Goal: Download file/media

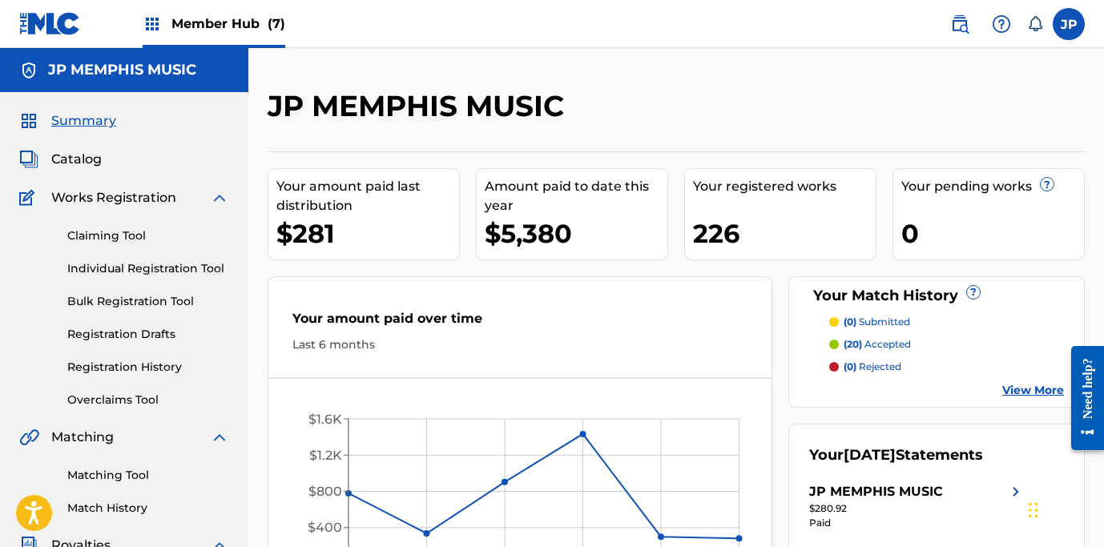
click at [187, 26] on span "Member Hub (7)" at bounding box center [228, 23] width 114 height 18
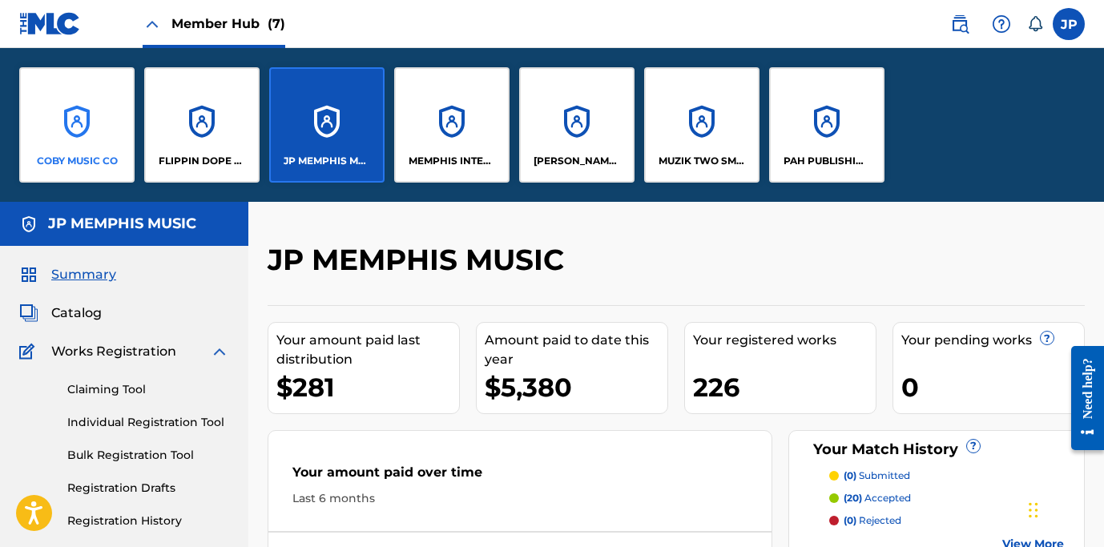
click at [82, 112] on div "COBY MUSIC CO" at bounding box center [76, 124] width 115 height 115
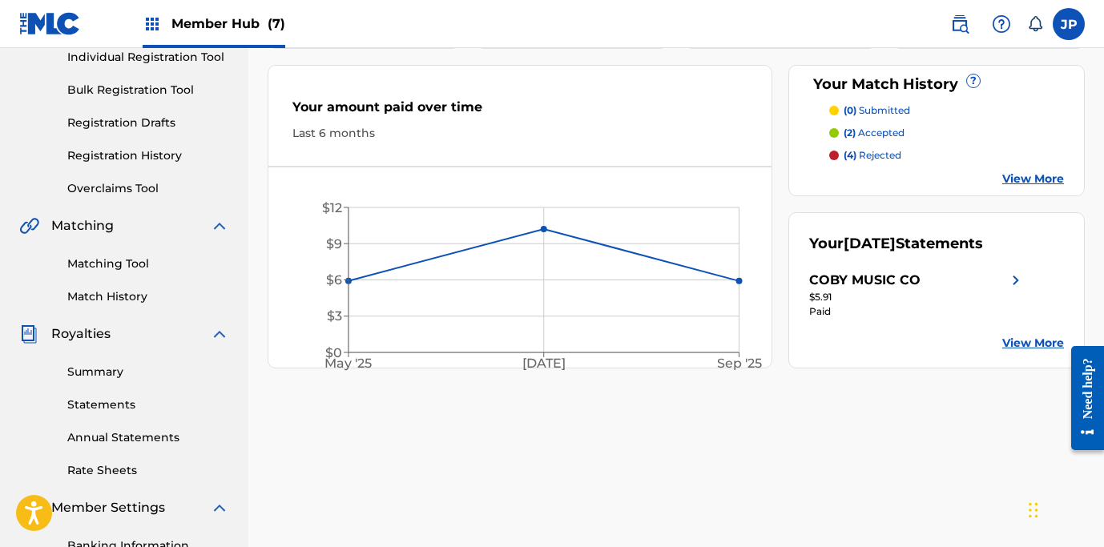
scroll to position [290, 0]
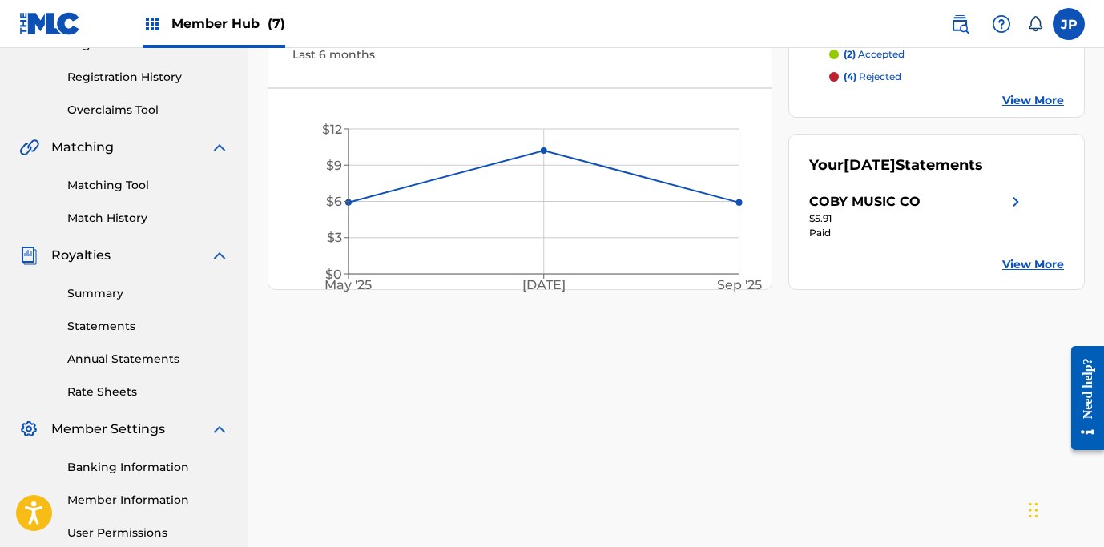
click at [851, 205] on div "COBY MUSIC CO" at bounding box center [864, 201] width 111 height 19
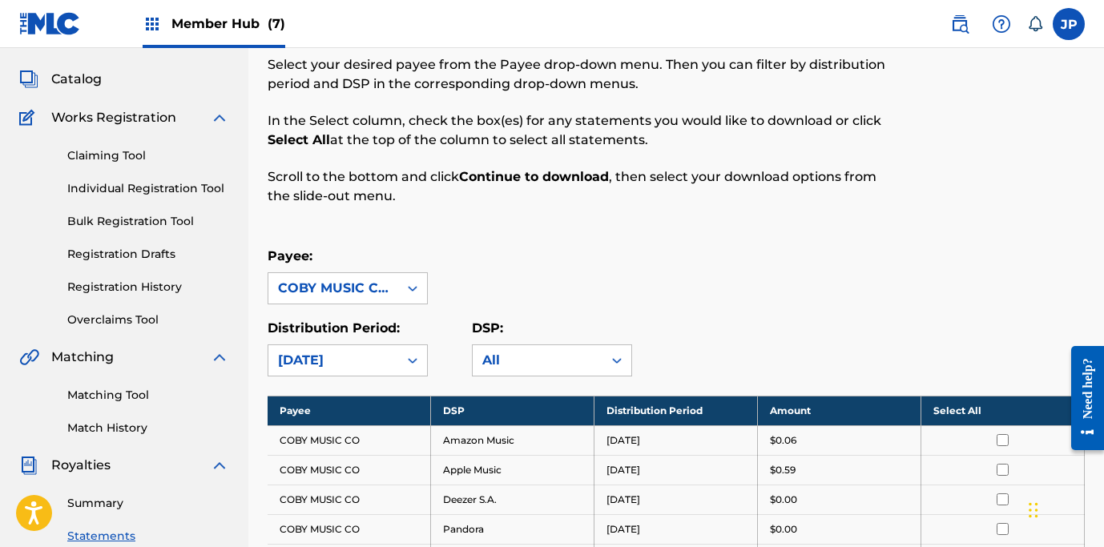
scroll to position [373, 0]
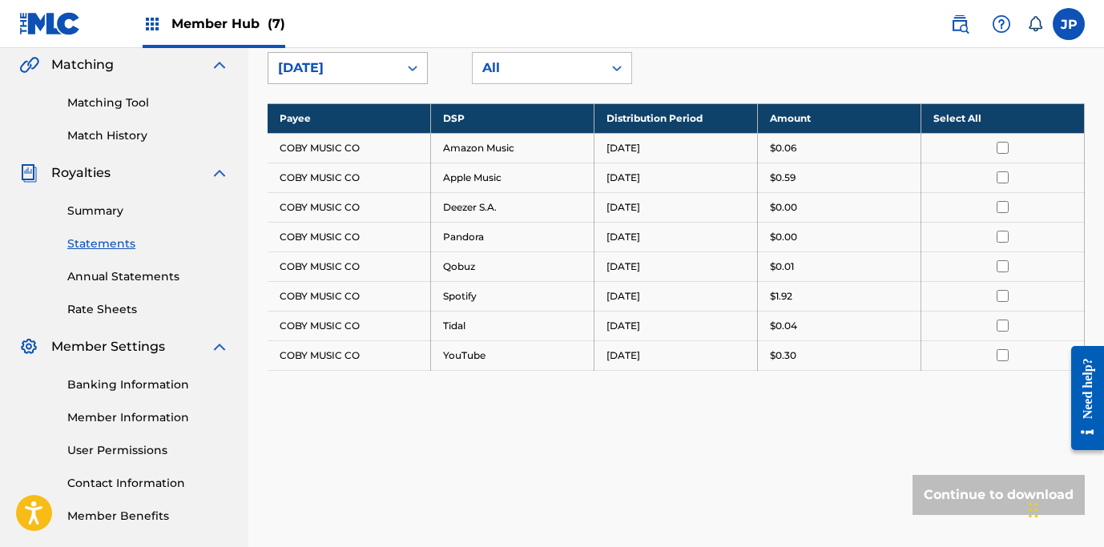
click at [369, 69] on div "[DATE]" at bounding box center [333, 67] width 111 height 19
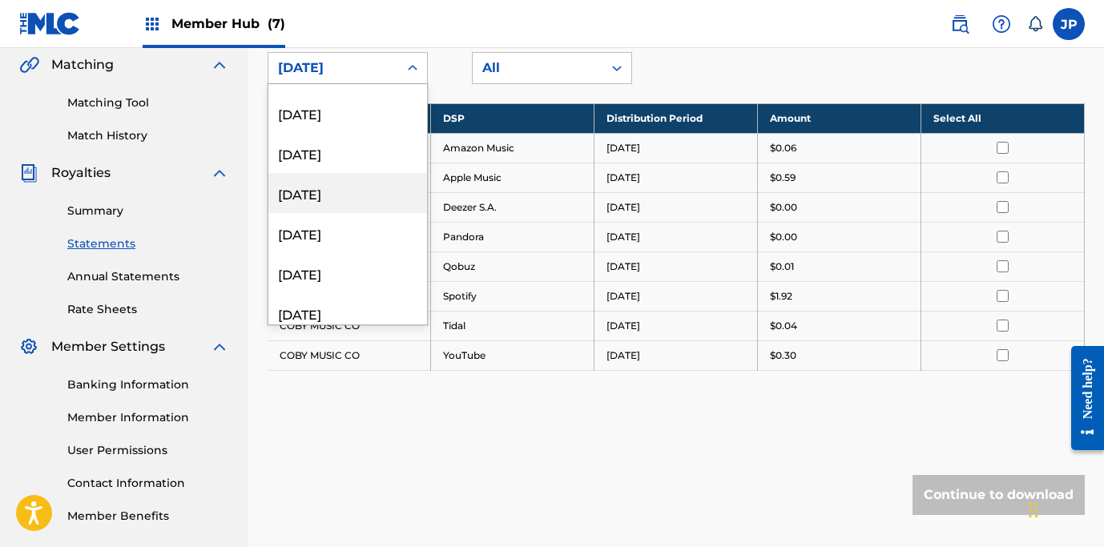
scroll to position [1923, 0]
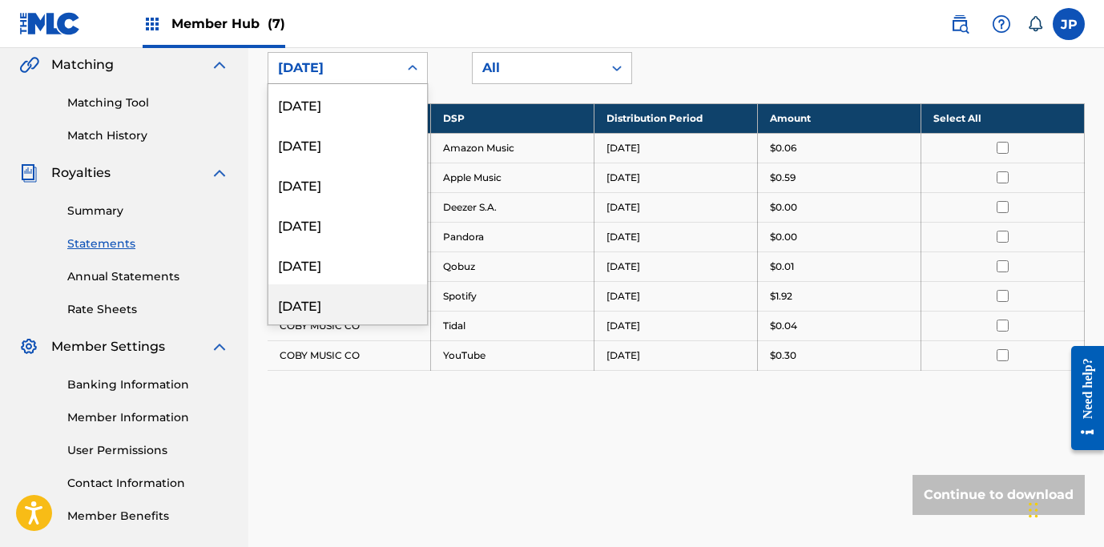
click at [358, 308] on div "[DATE]" at bounding box center [347, 304] width 159 height 40
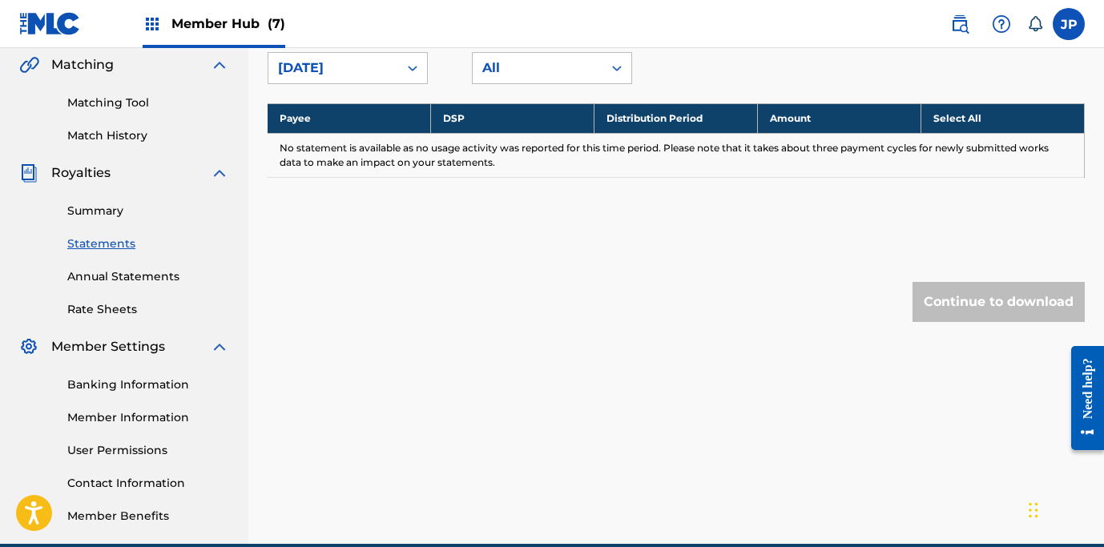
click at [369, 67] on div "[DATE]" at bounding box center [333, 67] width 111 height 19
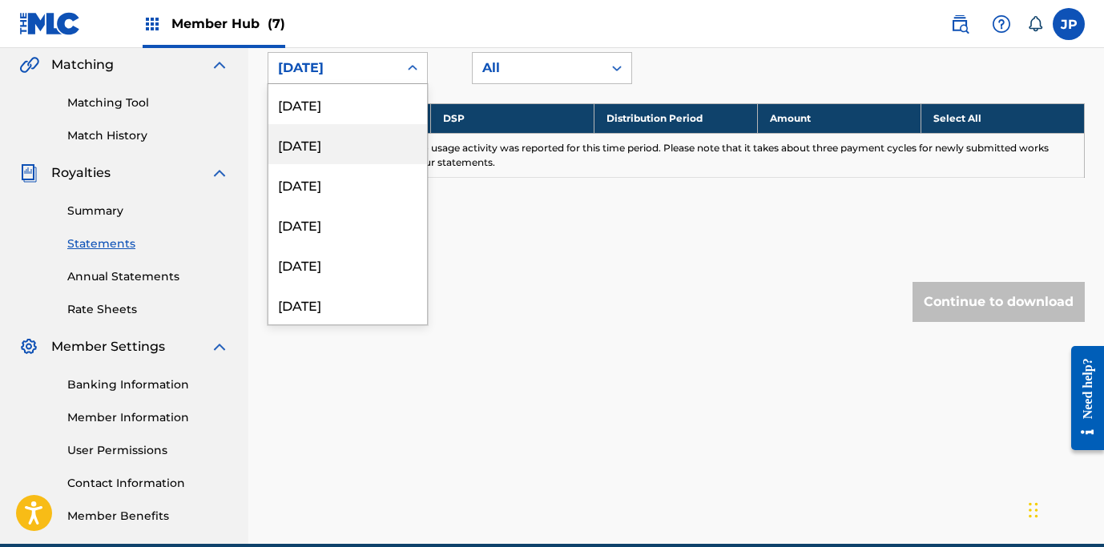
click at [345, 147] on div "[DATE]" at bounding box center [347, 144] width 159 height 40
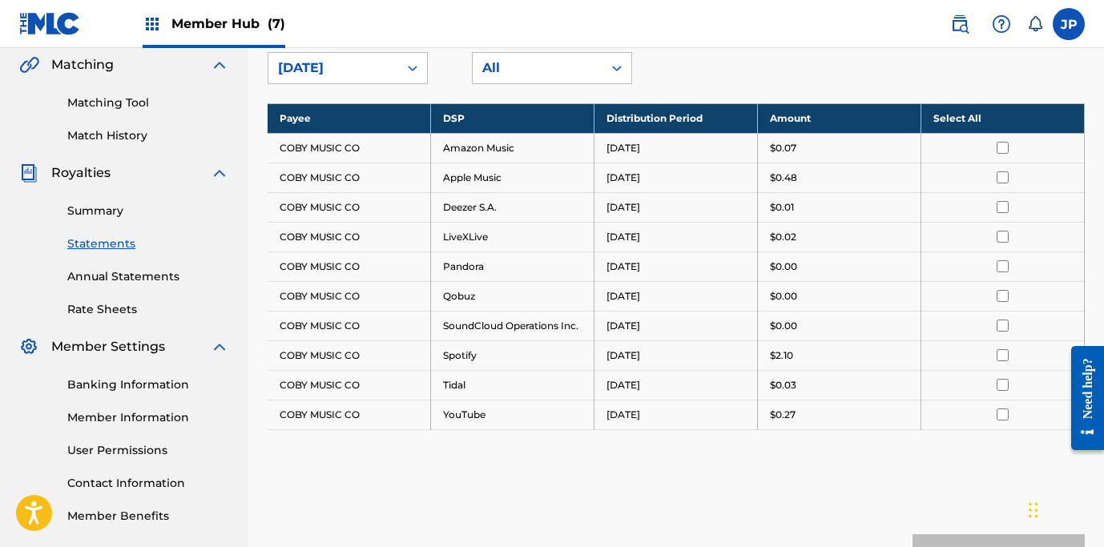
click at [342, 70] on div "[DATE]" at bounding box center [333, 67] width 111 height 19
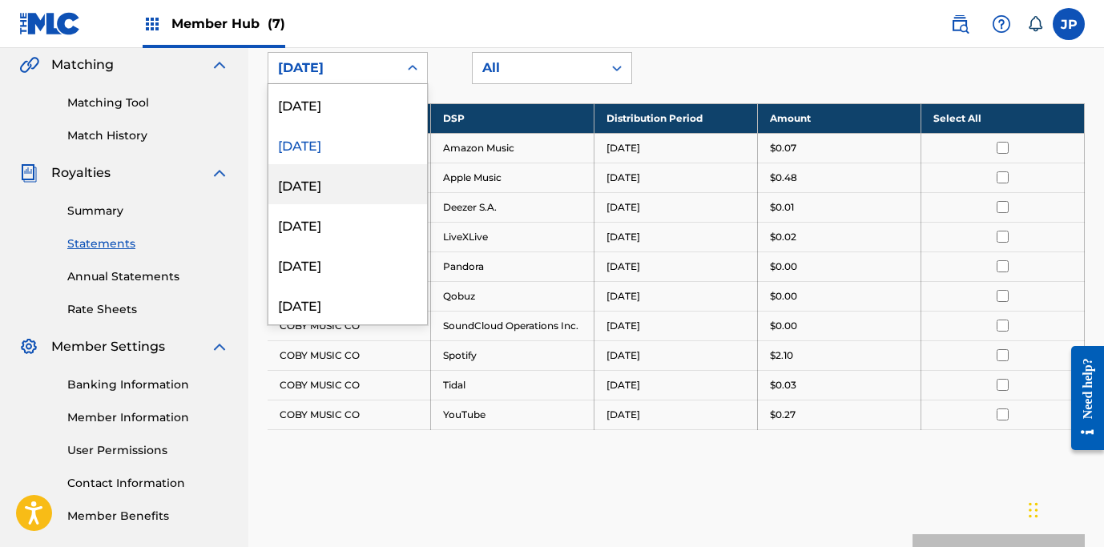
click at [332, 178] on div "[DATE]" at bounding box center [347, 184] width 159 height 40
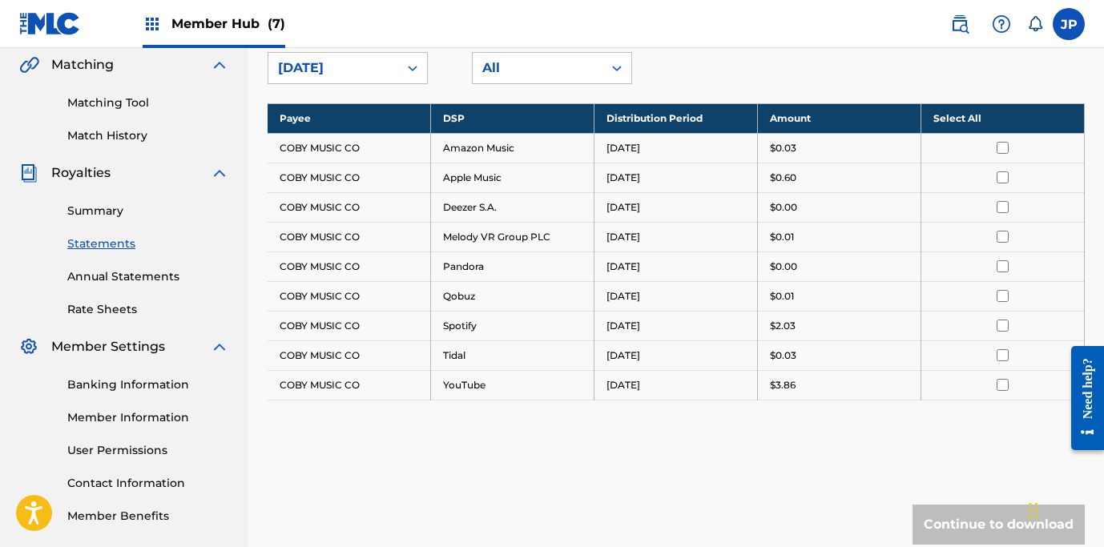
click at [329, 67] on div "[DATE]" at bounding box center [333, 67] width 111 height 19
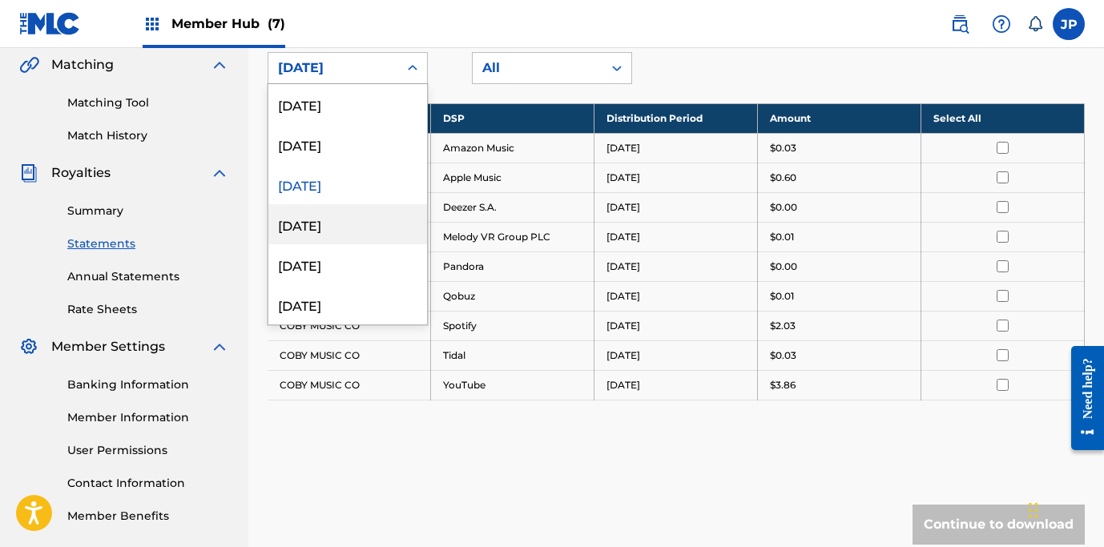
click at [310, 231] on div "[DATE]" at bounding box center [347, 224] width 159 height 40
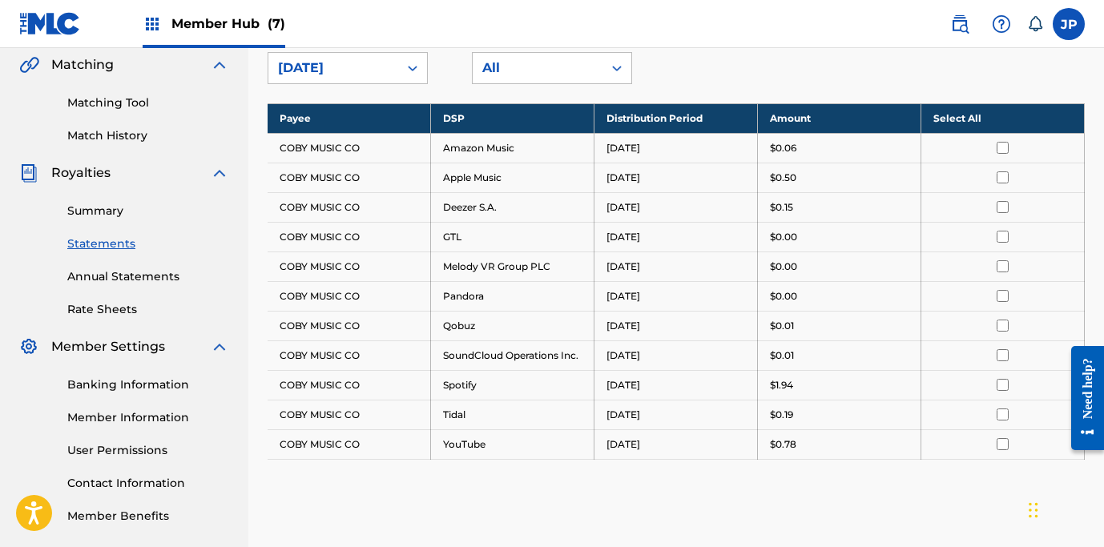
click at [323, 63] on div "[DATE]" at bounding box center [333, 67] width 111 height 19
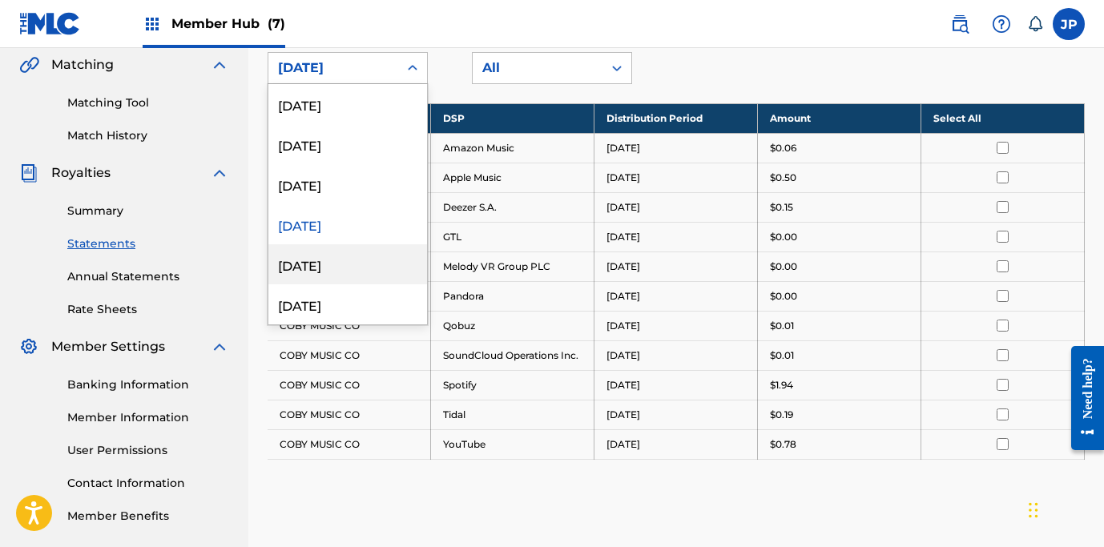
click at [321, 268] on div "[DATE]" at bounding box center [347, 264] width 159 height 40
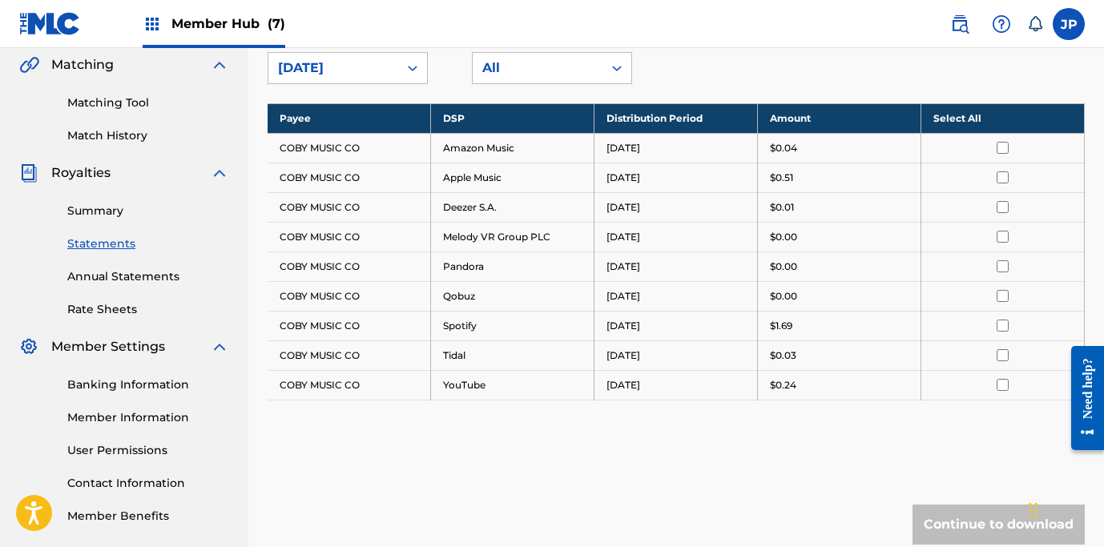
click at [340, 71] on div "[DATE]" at bounding box center [333, 67] width 111 height 19
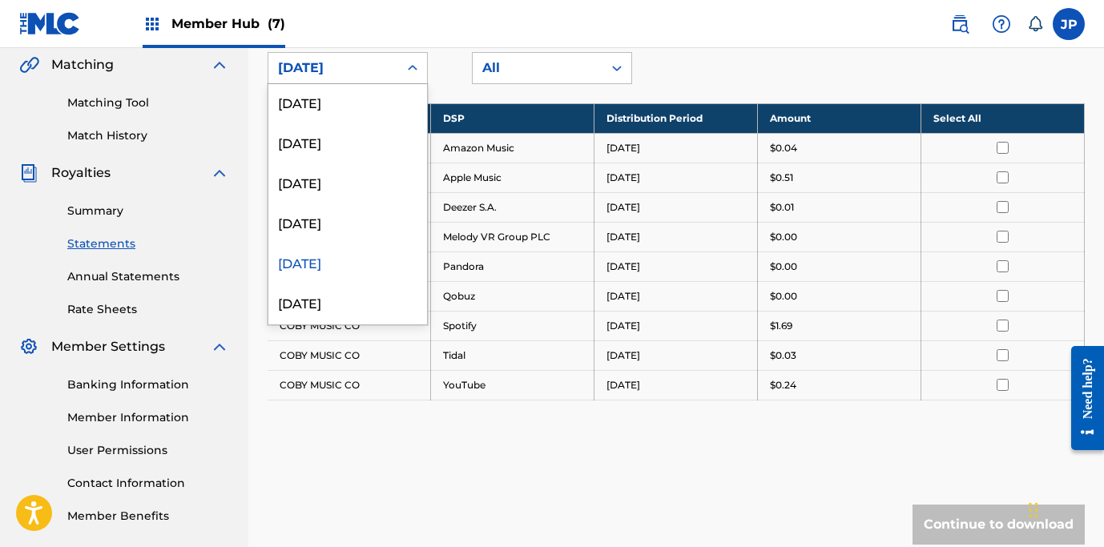
scroll to position [3, 0]
click at [316, 297] on div "[DATE]" at bounding box center [347, 301] width 159 height 40
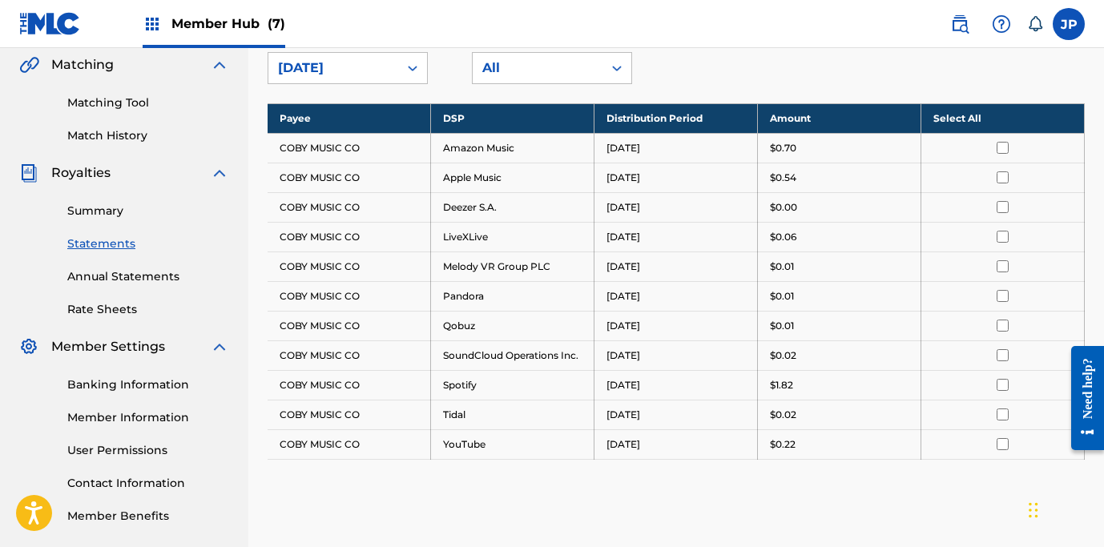
click at [329, 67] on div "[DATE]" at bounding box center [333, 67] width 111 height 19
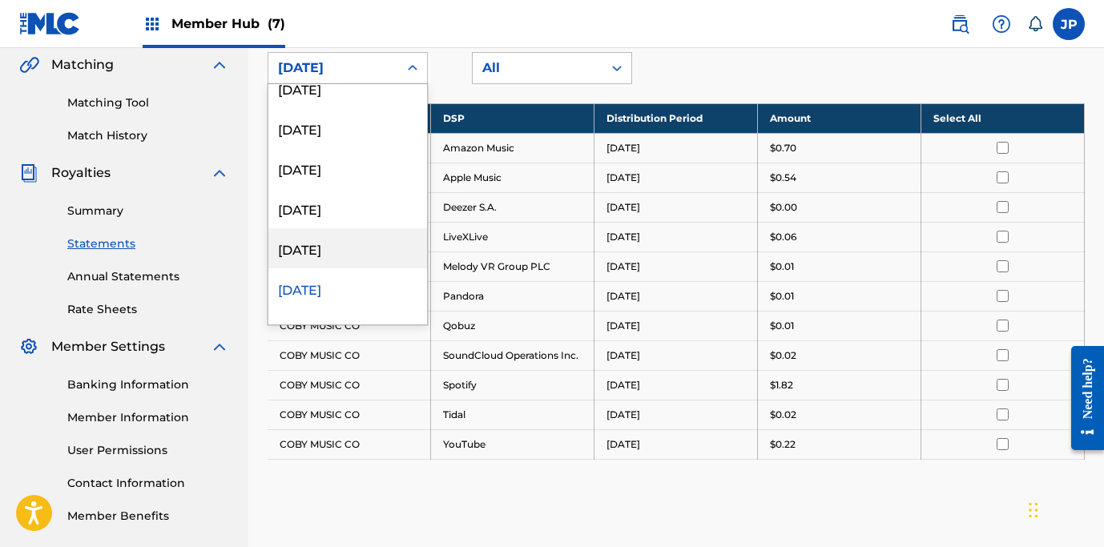
scroll to position [34, 0]
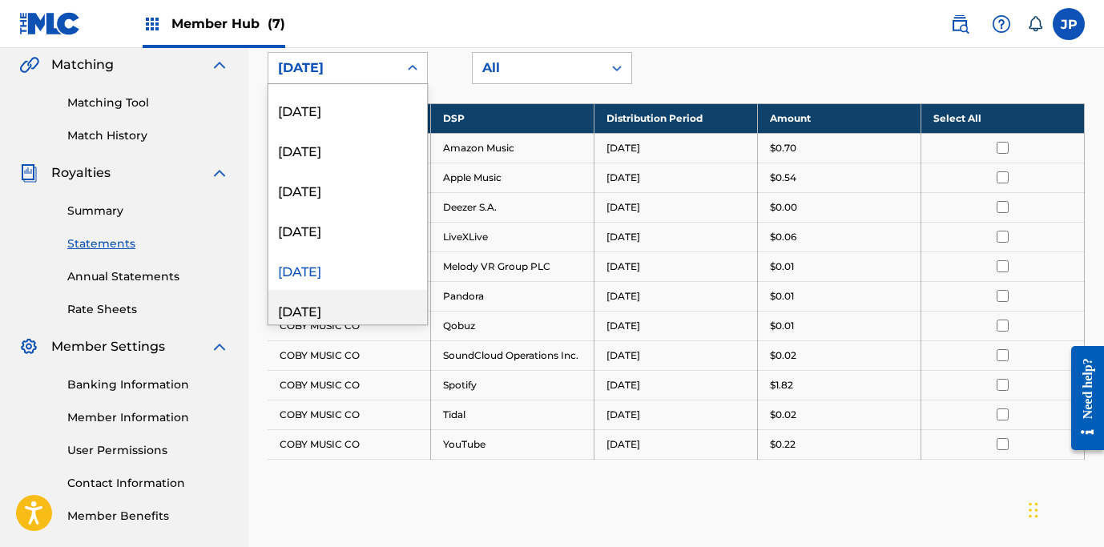
click at [325, 309] on div "[DATE]" at bounding box center [347, 310] width 159 height 40
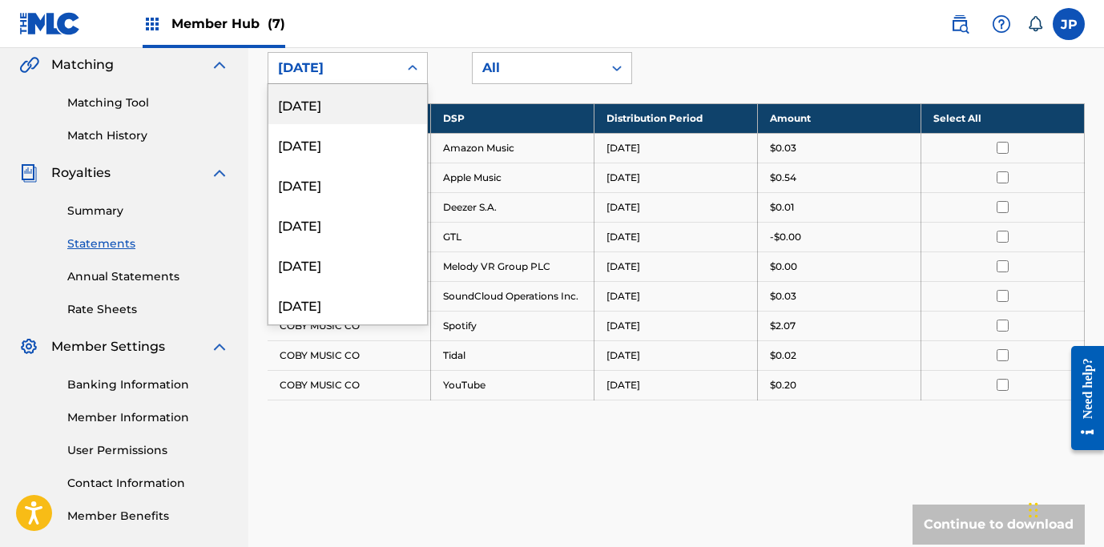
click at [340, 66] on div "[DATE]" at bounding box center [333, 67] width 111 height 19
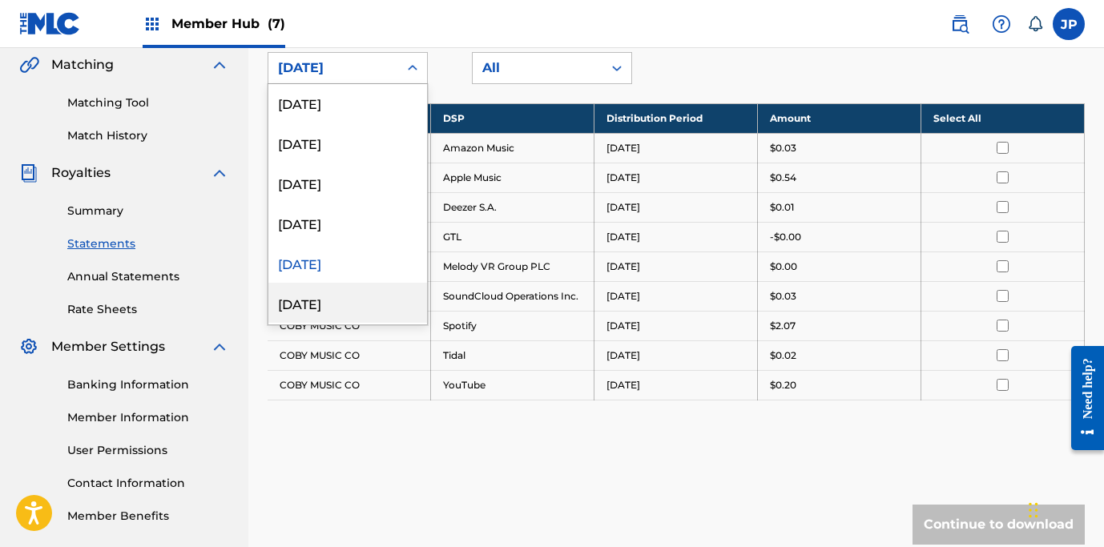
scroll to position [110, 0]
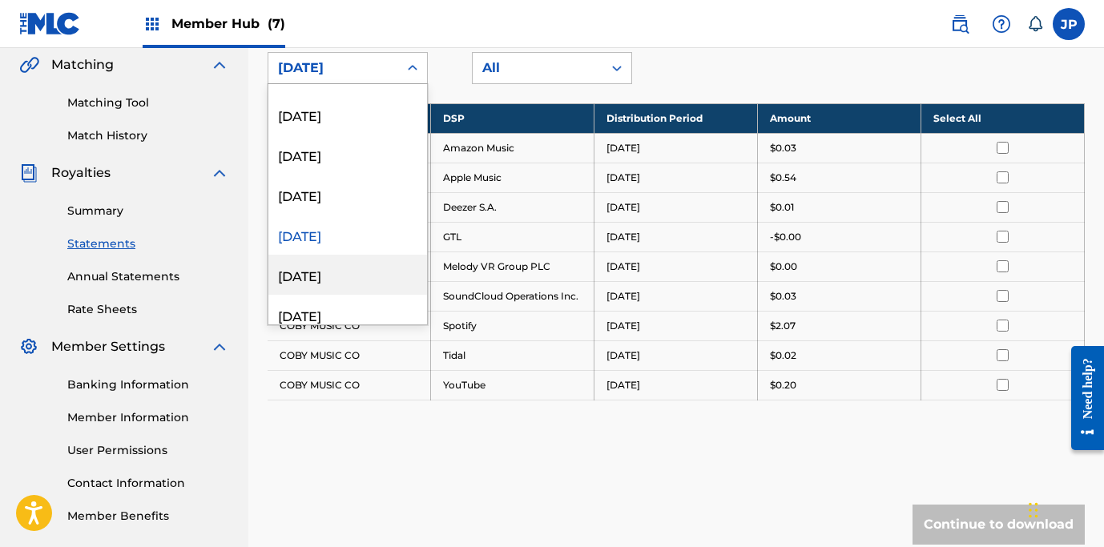
click at [344, 280] on div "[DATE]" at bounding box center [347, 275] width 159 height 40
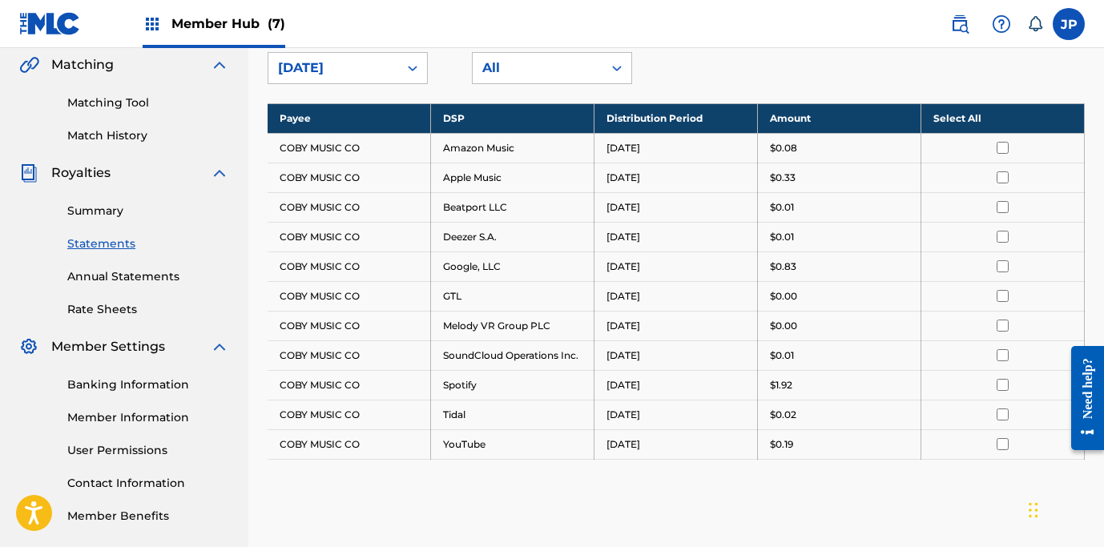
click at [349, 61] on div "[DATE]" at bounding box center [333, 67] width 111 height 19
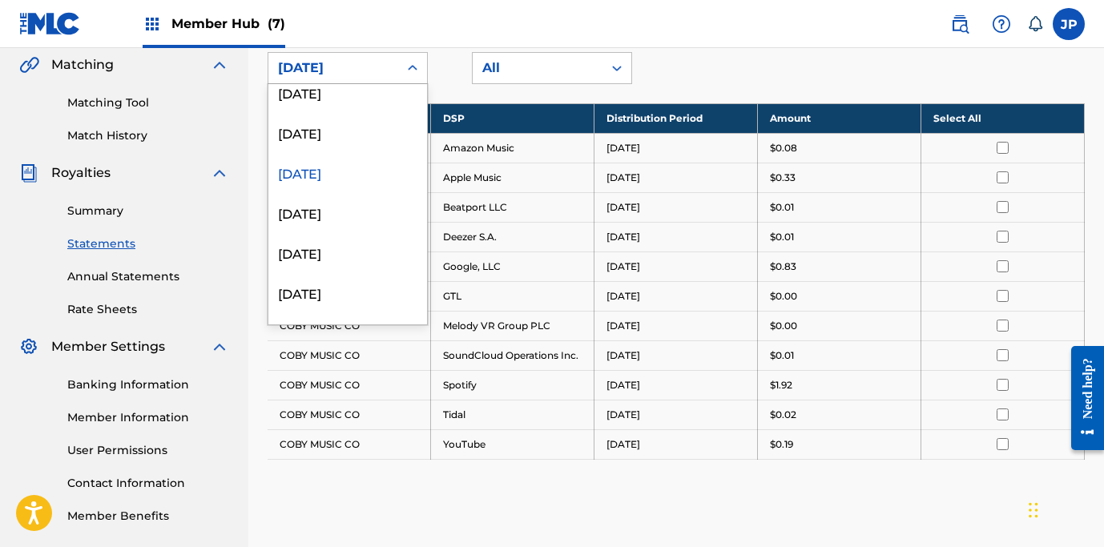
scroll to position [216, 0]
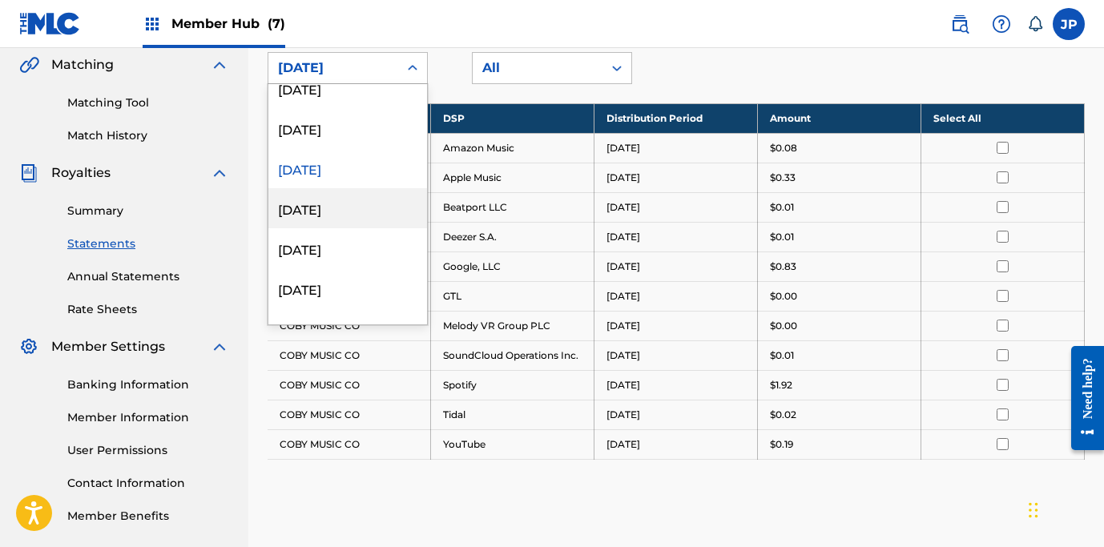
click at [335, 201] on div "[DATE]" at bounding box center [347, 208] width 159 height 40
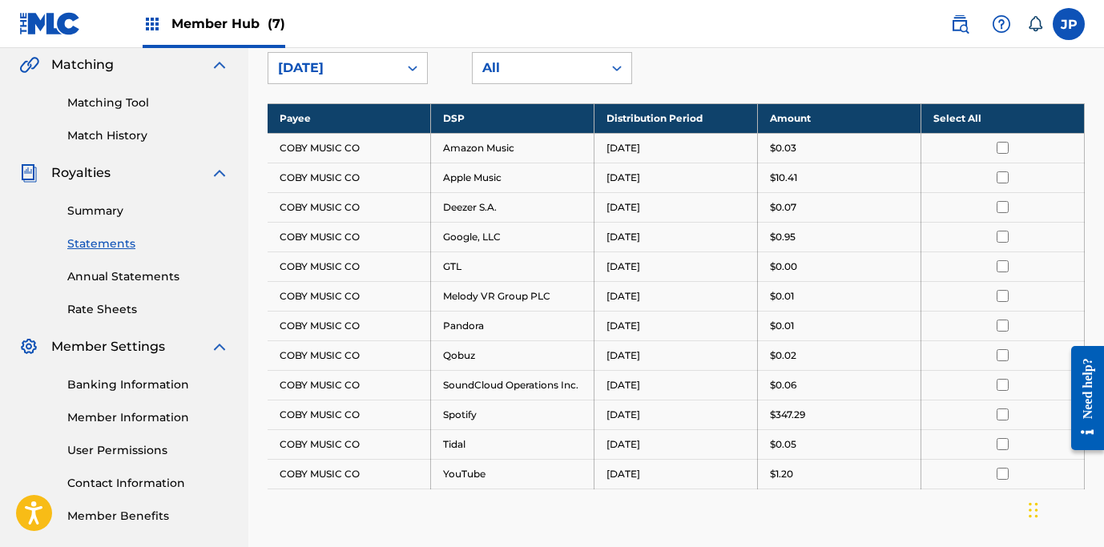
click at [1001, 417] on input "checkbox" at bounding box center [1003, 415] width 12 height 12
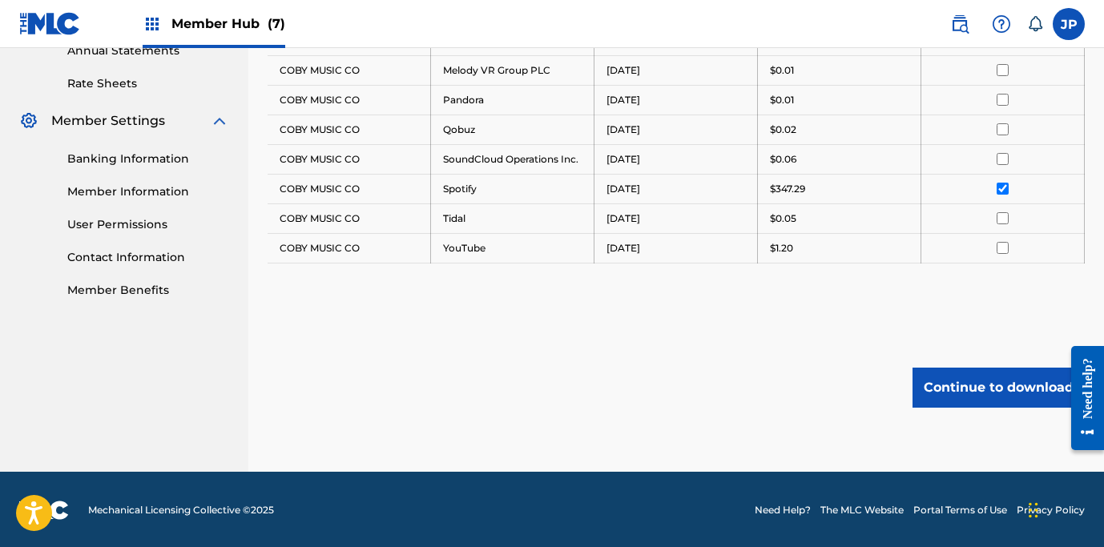
scroll to position [599, 0]
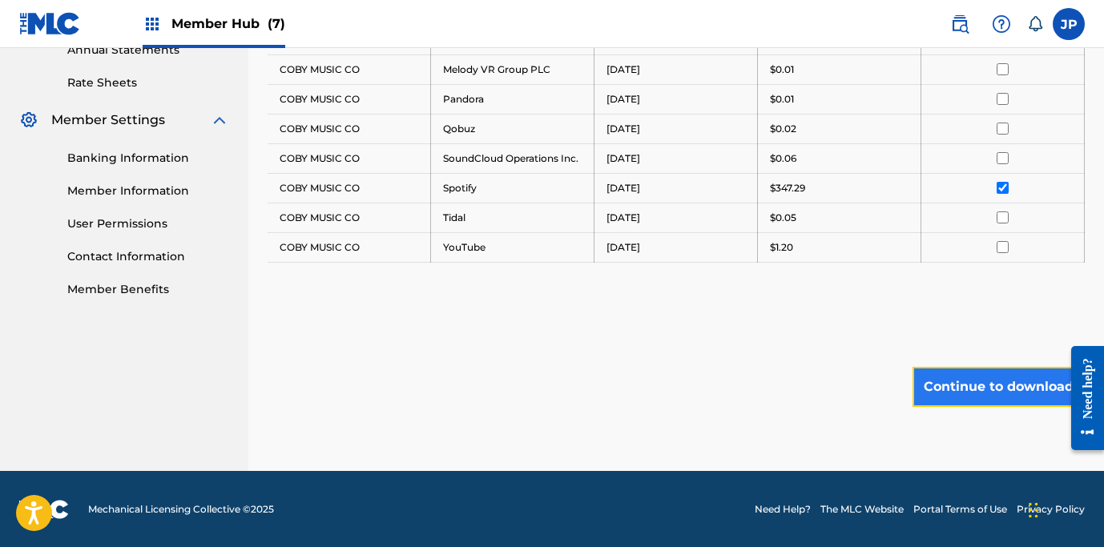
click at [981, 386] on button "Continue to download" at bounding box center [999, 387] width 172 height 40
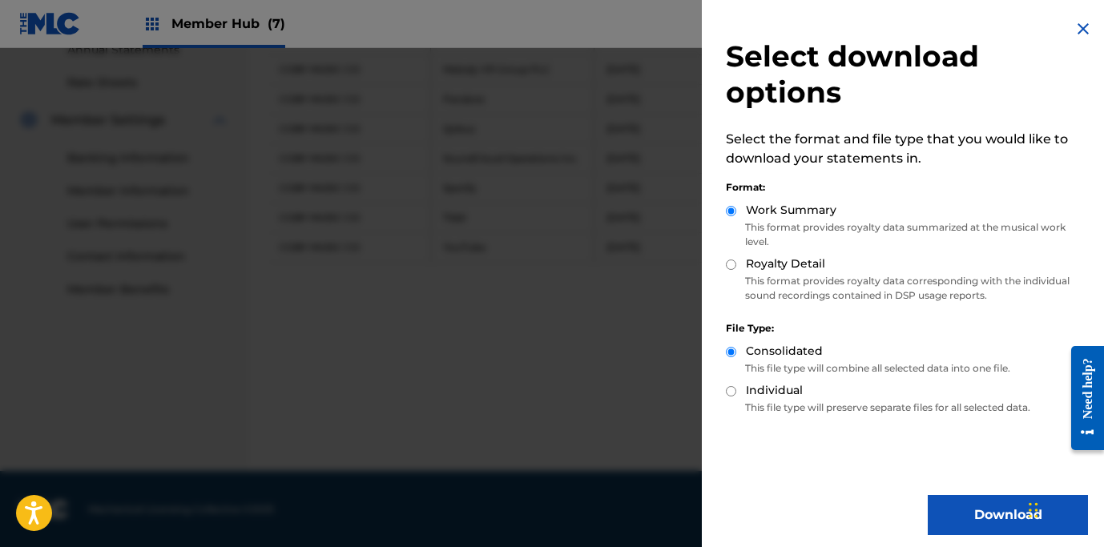
click at [1079, 34] on img at bounding box center [1083, 28] width 19 height 19
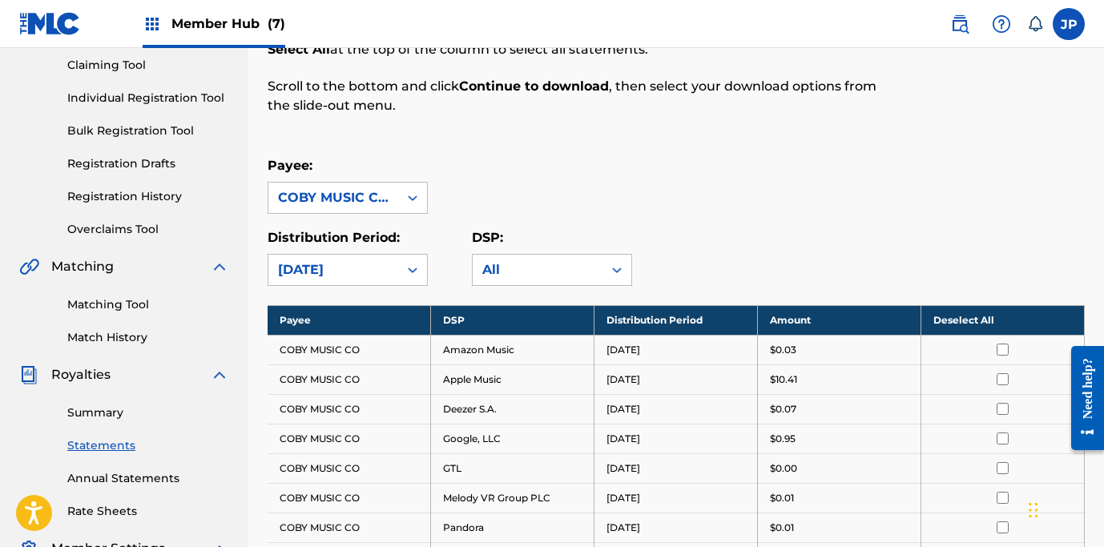
scroll to position [0, 0]
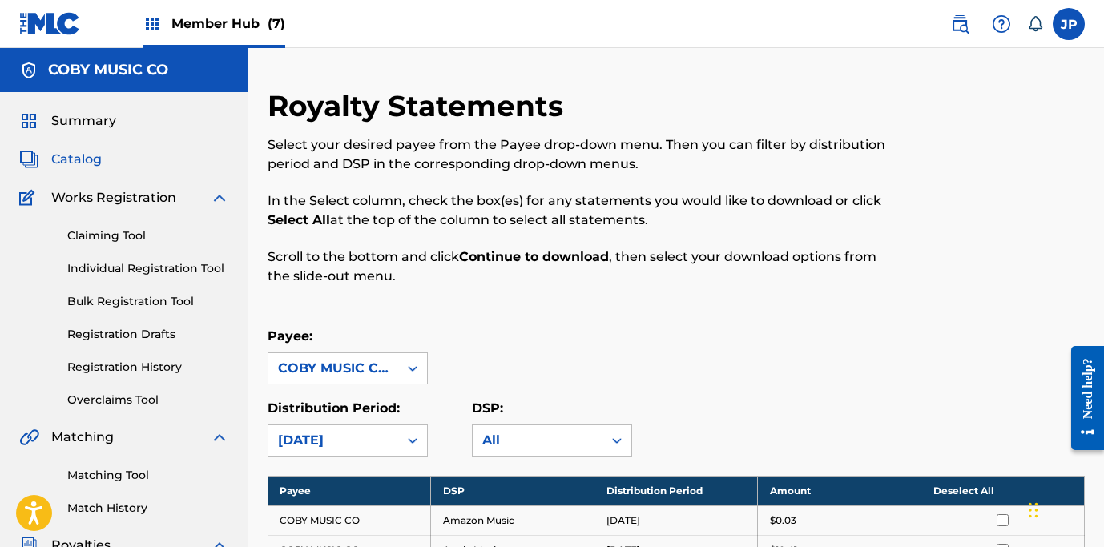
click at [76, 155] on span "Catalog" at bounding box center [76, 159] width 50 height 19
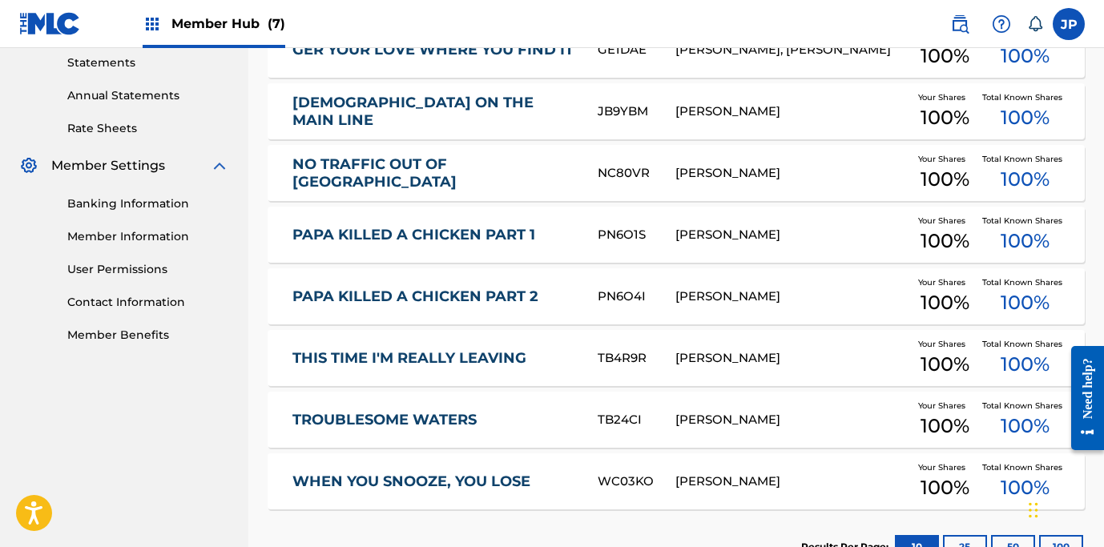
scroll to position [549, 0]
